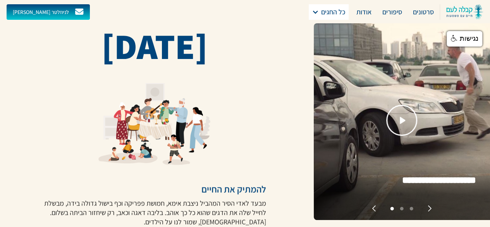
click at [332, 9] on div "כל החגים" at bounding box center [333, 12] width 24 height 11
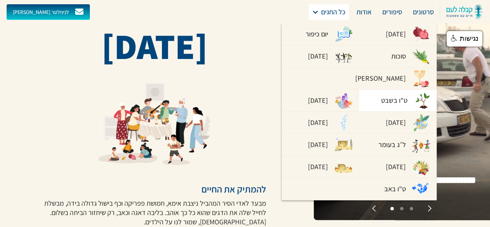
click at [381, 95] on div "ט"ו בשבט" at bounding box center [394, 100] width 26 height 11
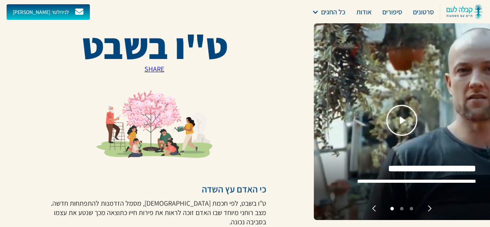
click at [0, 0] on div "שליחה שלח אתם מוזמנים להשאיר פרטים ונישאר בקשר. רוצים לקבל את כל התוכן הטוב ישי…" at bounding box center [0, 0] width 0 height 0
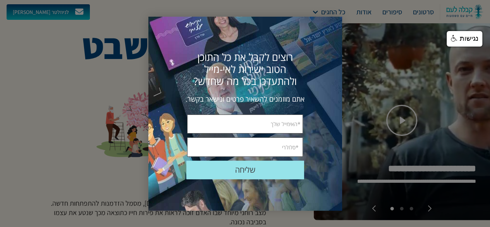
click at [137, 35] on div at bounding box center [245, 113] width 490 height 227
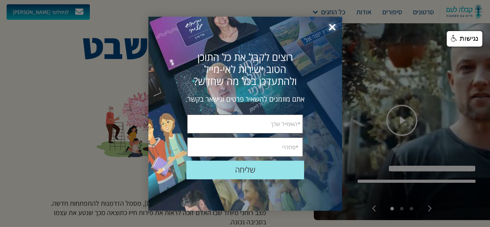
click at [166, 35] on div "שליחה שלח אתם מוזמנים להשאיר פרטים ונישאר בקשר. רוצים לקבל את כל התוכן הטוב ישי…" at bounding box center [245, 114] width 194 height 194
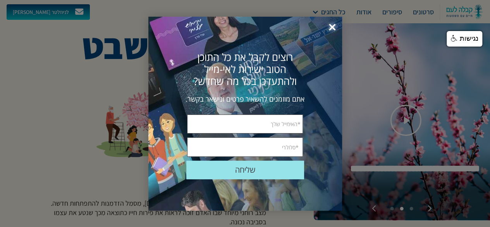
click at [333, 26] on span "×" at bounding box center [332, 27] width 17 height 17
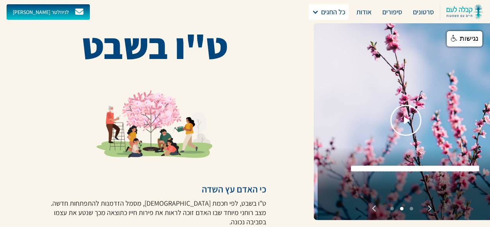
click at [338, 14] on div "כל החגים" at bounding box center [333, 12] width 24 height 11
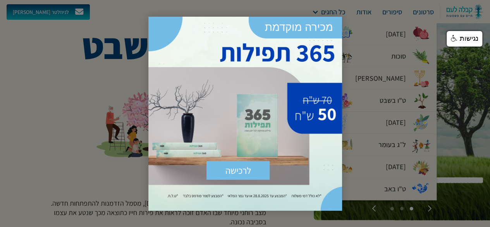
click at [156, 23] on div "לרכישה שלח × https://sefer.kab.co.il/products/365-%D7%AA%D7%A4%D7%99%D7%9C%D7%9…" at bounding box center [245, 114] width 194 height 194
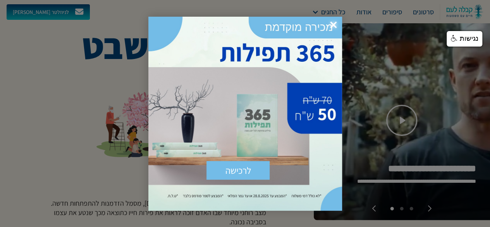
click at [160, 23] on div "לרכישה שלח × https://sefer.kab.co.il/products/365-%D7%AA%D7%A4%D7%99%D7%9C%D7%9…" at bounding box center [245, 114] width 194 height 194
click at [113, 76] on div at bounding box center [245, 113] width 490 height 227
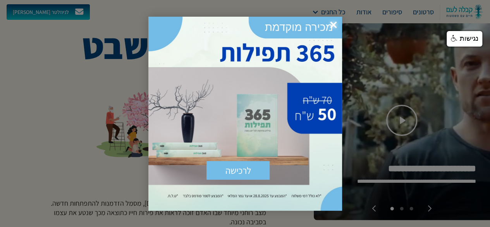
click at [69, 62] on div at bounding box center [245, 113] width 490 height 227
click at [335, 24] on span "×" at bounding box center [333, 25] width 17 height 17
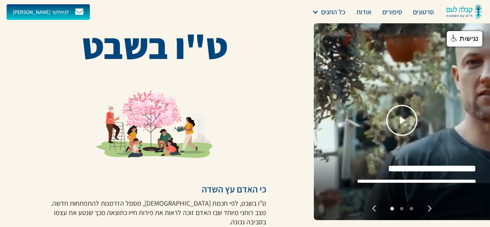
click at [334, 13] on div "כל החגים" at bounding box center [333, 12] width 24 height 11
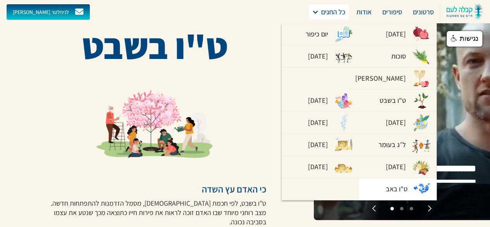
click at [386, 183] on div "ט"ו באב" at bounding box center [397, 188] width 22 height 11
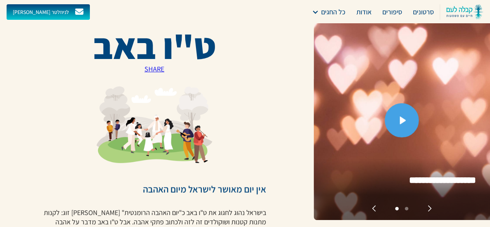
click at [414, 124] on link "open lightbox" at bounding box center [402, 120] width 34 height 34
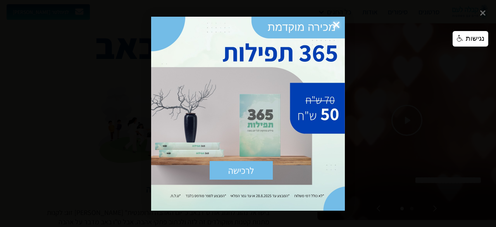
click at [338, 25] on span "×" at bounding box center [336, 25] width 17 height 17
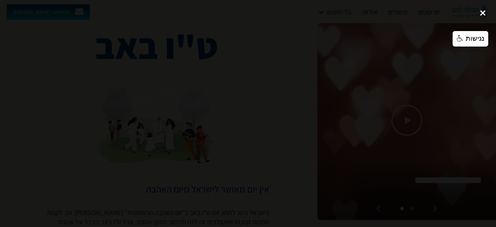
click at [484, 14] on div "close lightbox" at bounding box center [483, 13] width 26 height 17
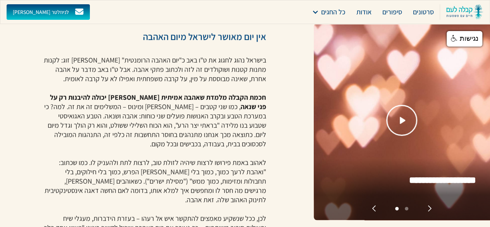
scroll to position [155, 0]
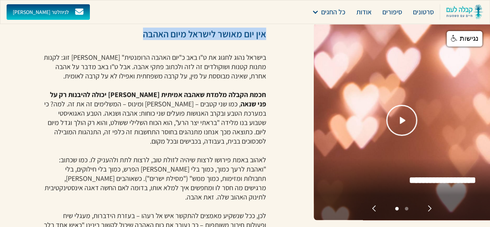
drag, startPoint x: 148, startPoint y: 31, endPoint x: 272, endPoint y: 36, distance: 123.4
click at [272, 36] on div "ט"ו באב אין יום מאושר לישראל מיום האהבה בישראל נהוג לחגוג את ט"ו באב כ"יום האהב…" at bounding box center [157, 206] width 314 height 722
copy h3 "אין יום מאושר לישראל מיום האהבה"
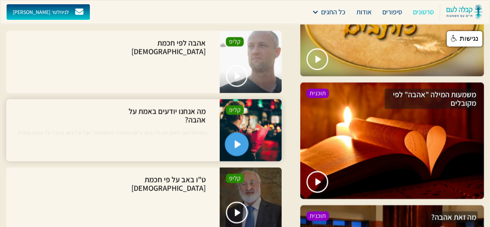
scroll to position [853, 0]
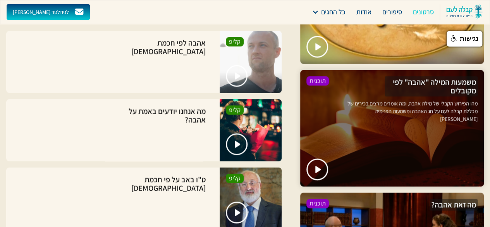
click at [388, 117] on p "מהו הפירוש הקבלי של מילת אהבה, ומה אומרים מרצים בכירים של מכללת קבלה לעם על חג …" at bounding box center [411, 125] width 134 height 50
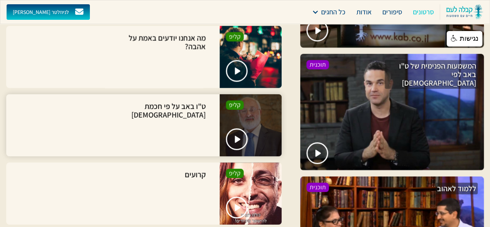
scroll to position [1124, 0]
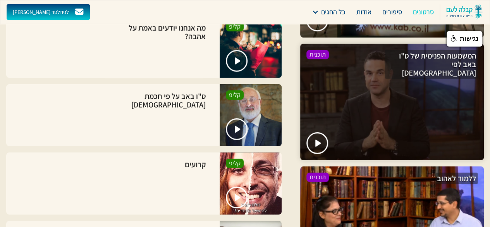
click at [347, 125] on div at bounding box center [392, 102] width 184 height 116
click at [319, 139] on img "open lightbox" at bounding box center [319, 143] width 7 height 8
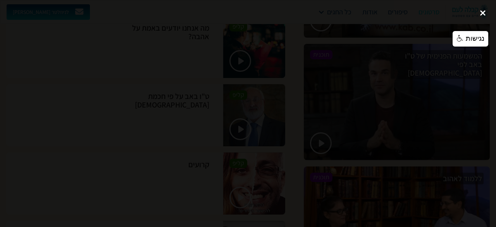
click at [481, 15] on div "close lightbox" at bounding box center [483, 13] width 26 height 17
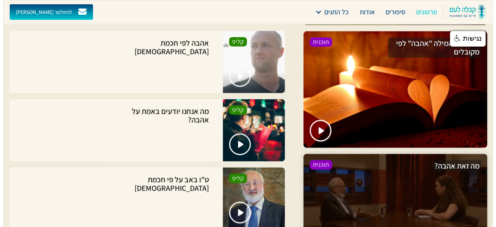
scroll to position [892, 0]
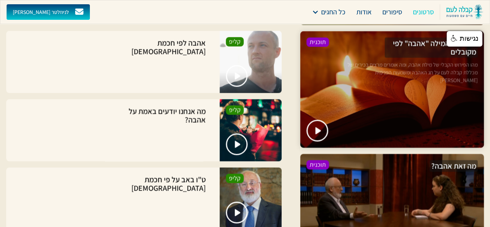
click at [379, 81] on p "מהו הפירוש הקבלי של מילת אהבה, ומה אומרים מרצים בכירים של מכללת קבלה לעם על חג …" at bounding box center [411, 86] width 134 height 50
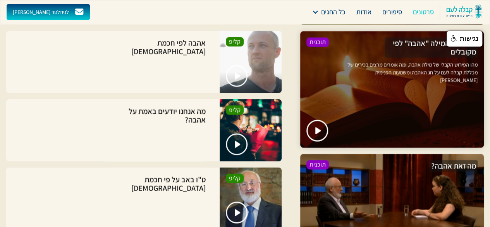
click at [350, 72] on p "מהו הפירוש הקבלי של מילת אהבה, ומה אומרים מרצים בכירים של מכללת קבלה לעם על חג …" at bounding box center [411, 86] width 134 height 50
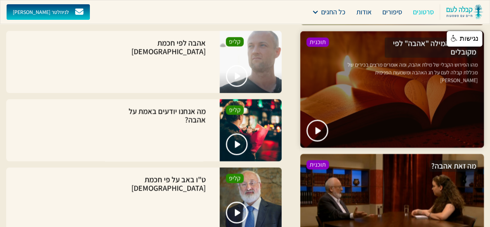
click at [401, 41] on h3 "משמעות המילה "אהבה" לפי מקובלים" at bounding box center [431, 48] width 93 height 20
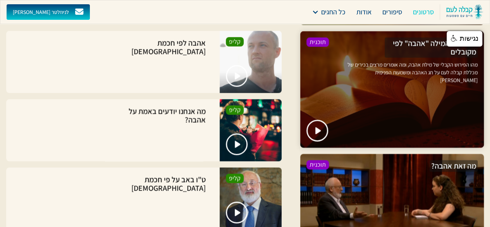
click at [401, 41] on h3 "משמעות המילה "אהבה" לפי מקובלים" at bounding box center [431, 48] width 93 height 20
click at [400, 83] on p "מהו הפירוש הקבלי של מילת אהבה, ומה אומרים מרצים בכירים של מכללת קבלה לעם על חג …" at bounding box center [411, 86] width 134 height 50
click at [349, 115] on div at bounding box center [392, 89] width 184 height 116
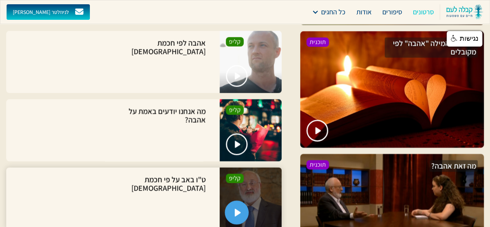
click at [236, 207] on link "open lightbox" at bounding box center [237, 212] width 24 height 24
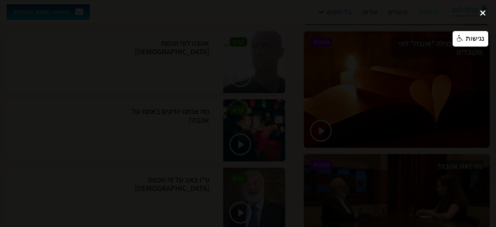
click at [484, 17] on div "close lightbox" at bounding box center [483, 13] width 26 height 17
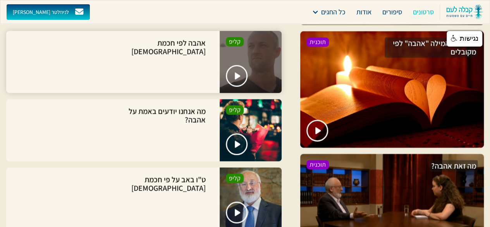
click at [249, 60] on div at bounding box center [251, 62] width 62 height 62
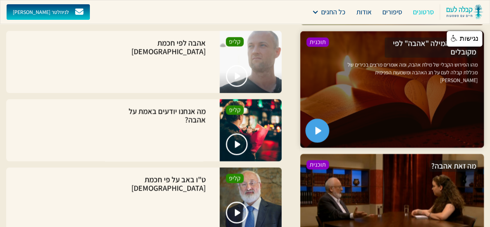
click at [319, 127] on img "open lightbox" at bounding box center [319, 131] width 7 height 8
